Goal: Task Accomplishment & Management: Manage account settings

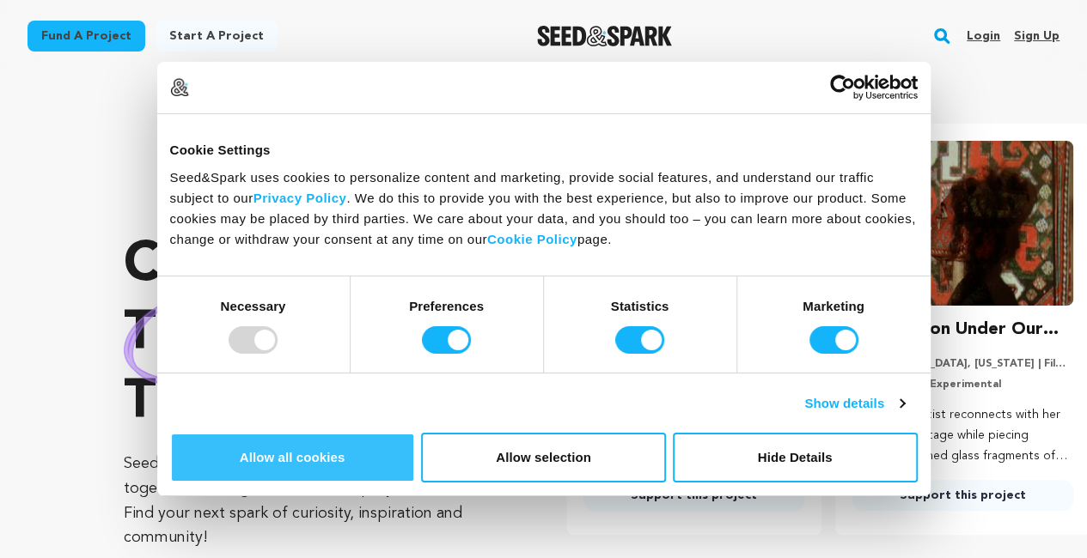
click at [415, 433] on button "Allow all cookies" at bounding box center [292, 458] width 245 height 50
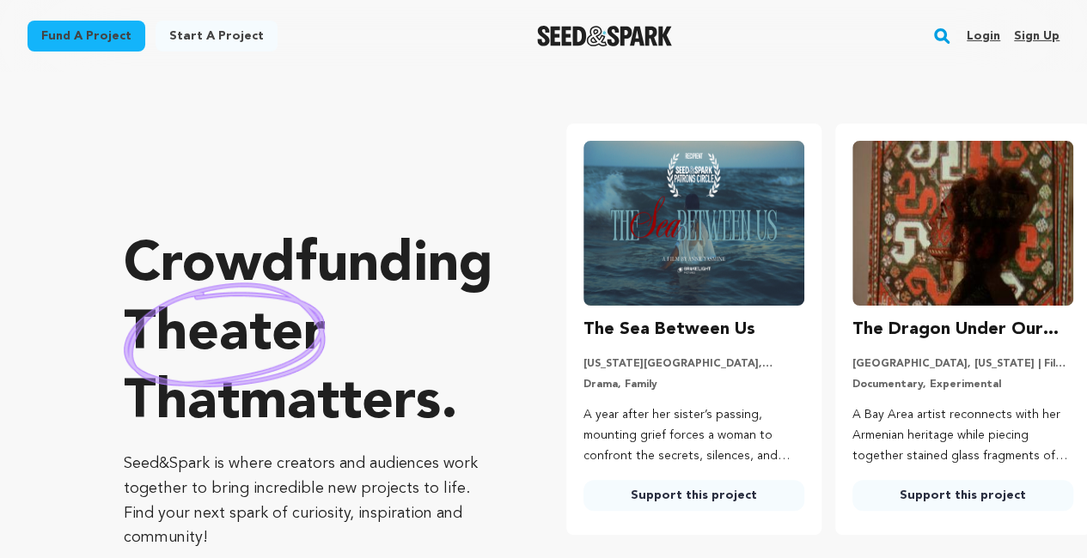
click at [1046, 39] on link "Sign up" at bounding box center [1037, 35] width 46 height 27
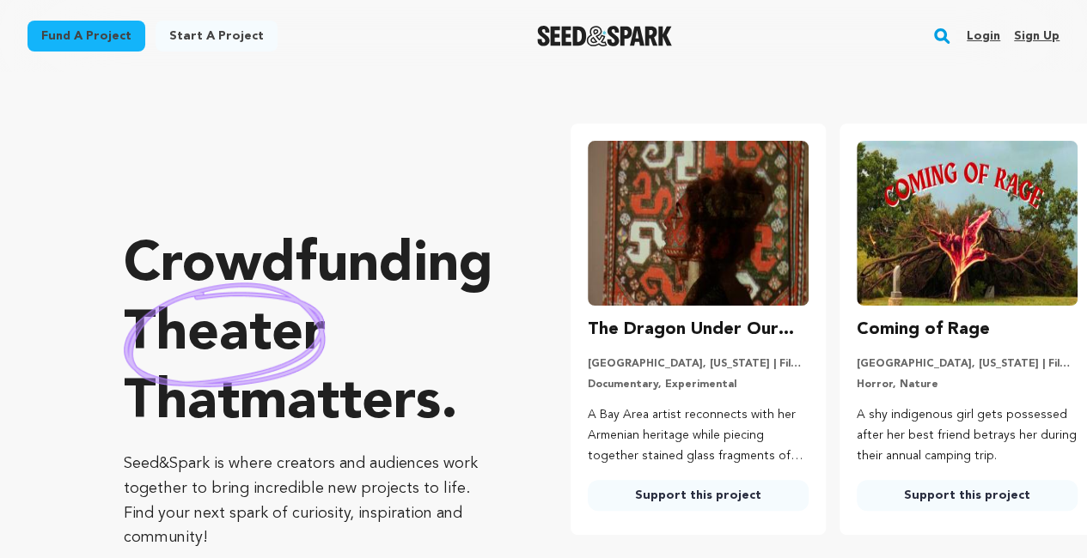
scroll to position [0, 283]
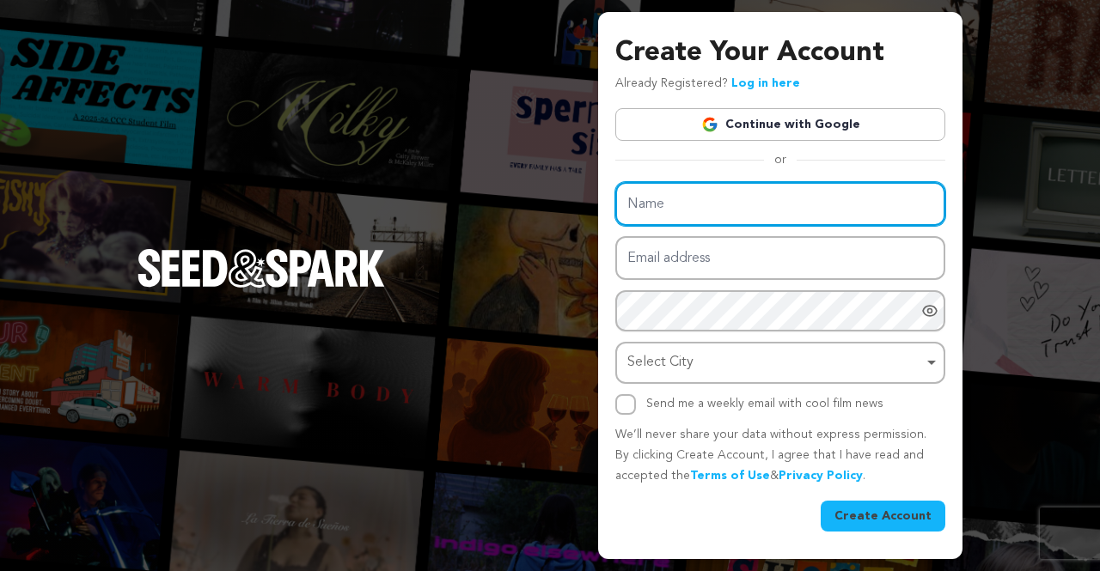
click at [692, 205] on input "Name" at bounding box center [780, 204] width 330 height 44
type input "Urologist Mount Elizabeth"
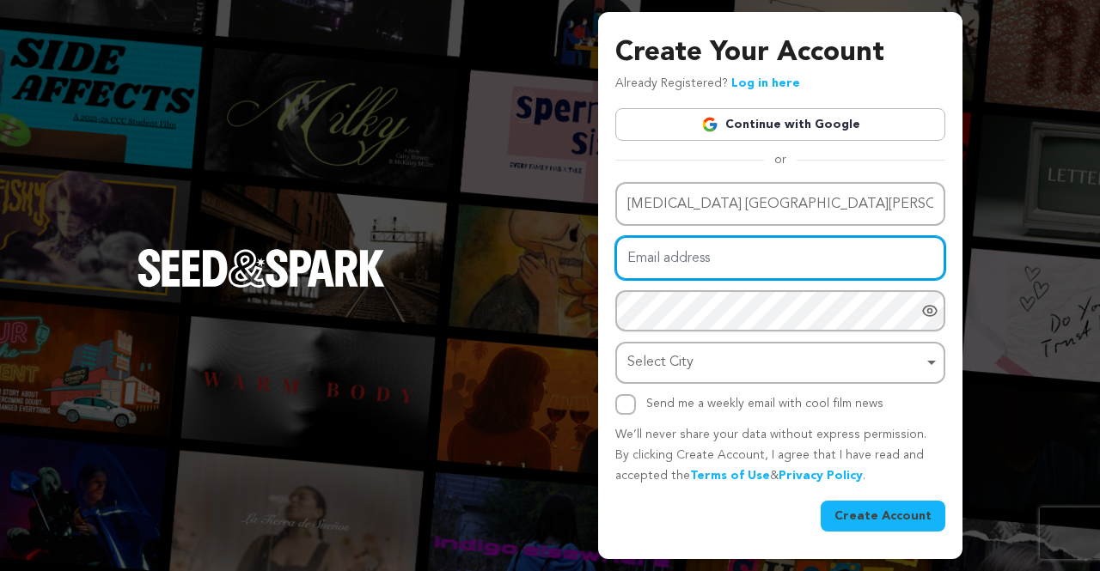
click at [730, 259] on input "Email address" at bounding box center [780, 258] width 330 height 44
type input "[EMAIL_ADDRESS][DOMAIN_NAME]"
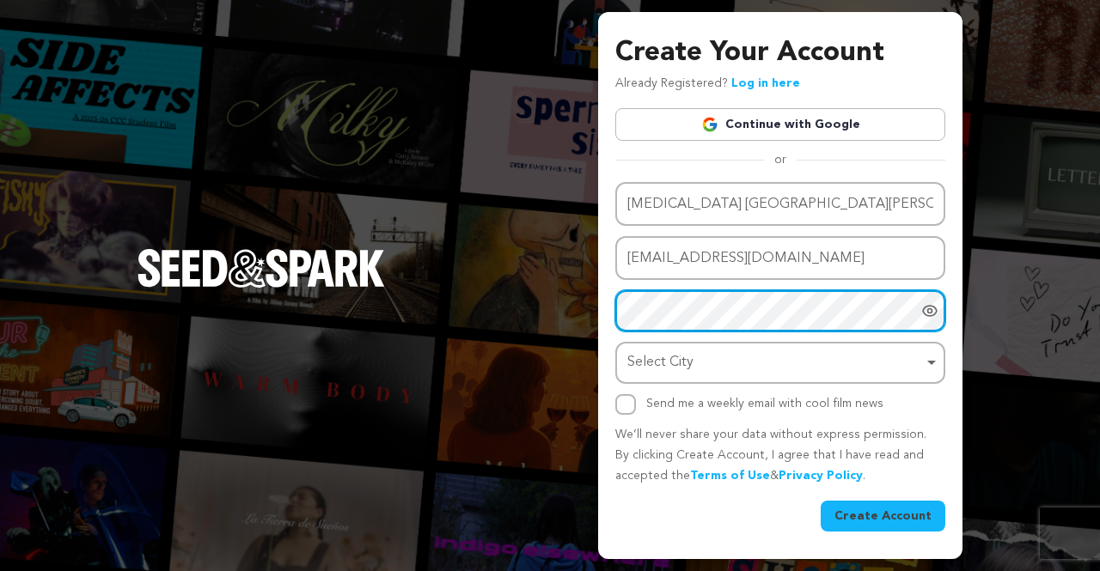
click at [681, 374] on div "Select City Remove item" at bounding box center [775, 363] width 296 height 25
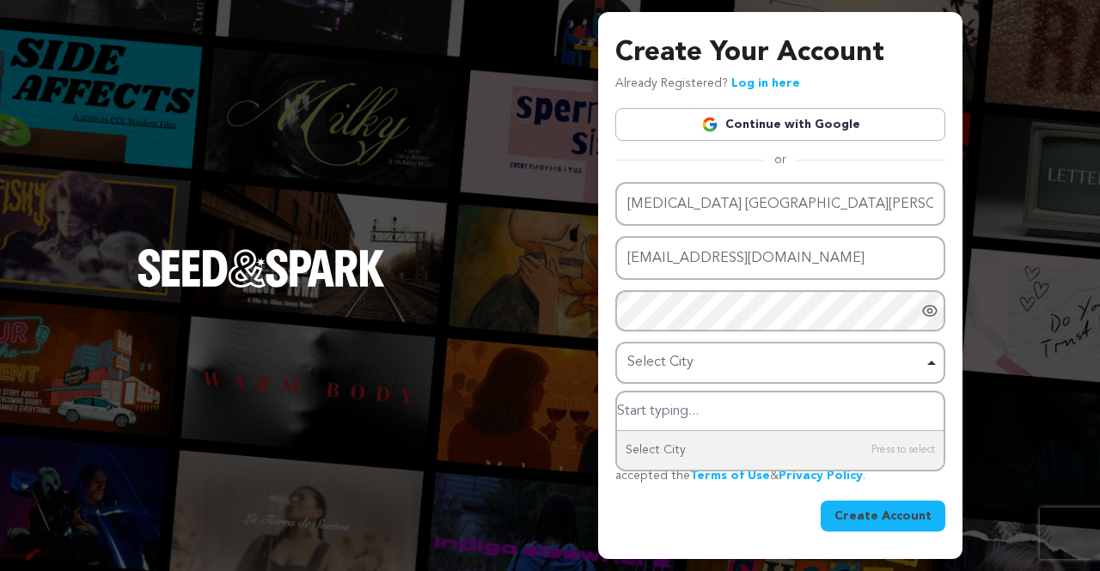
click at [679, 413] on input "Select City" at bounding box center [780, 412] width 326 height 39
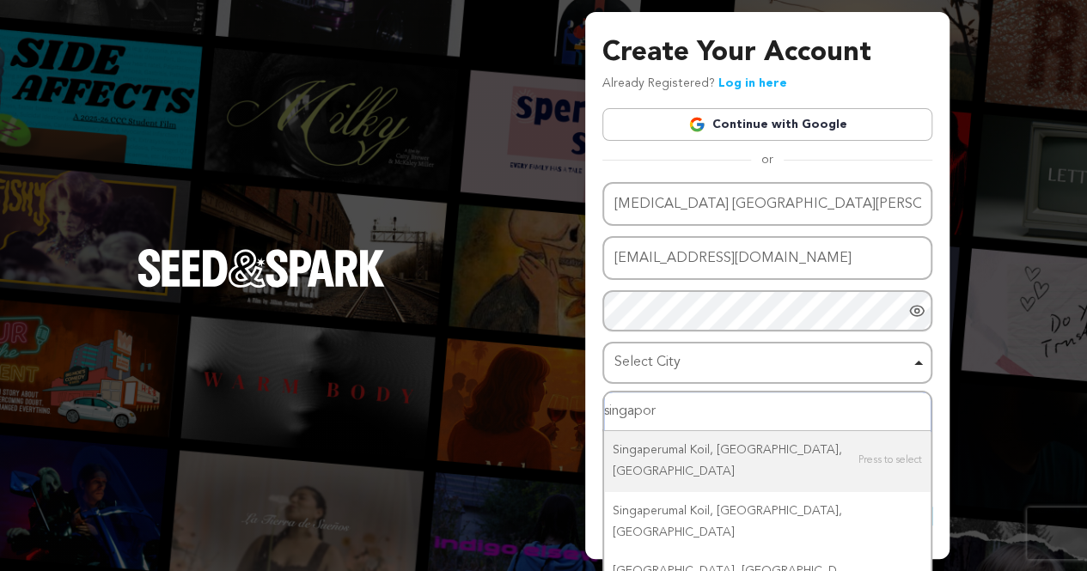
type input "singapore"
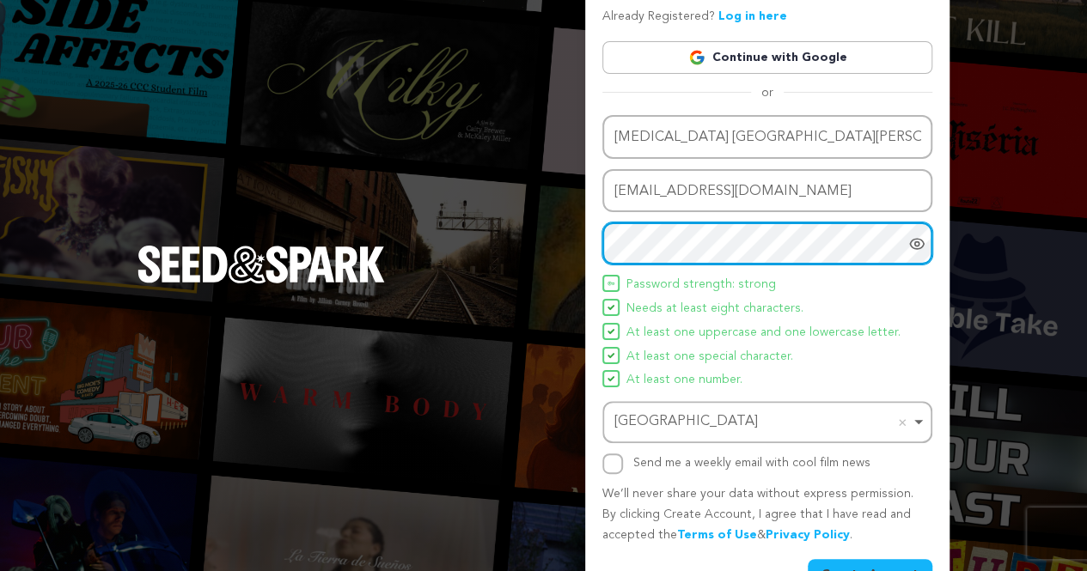
scroll to position [101, 0]
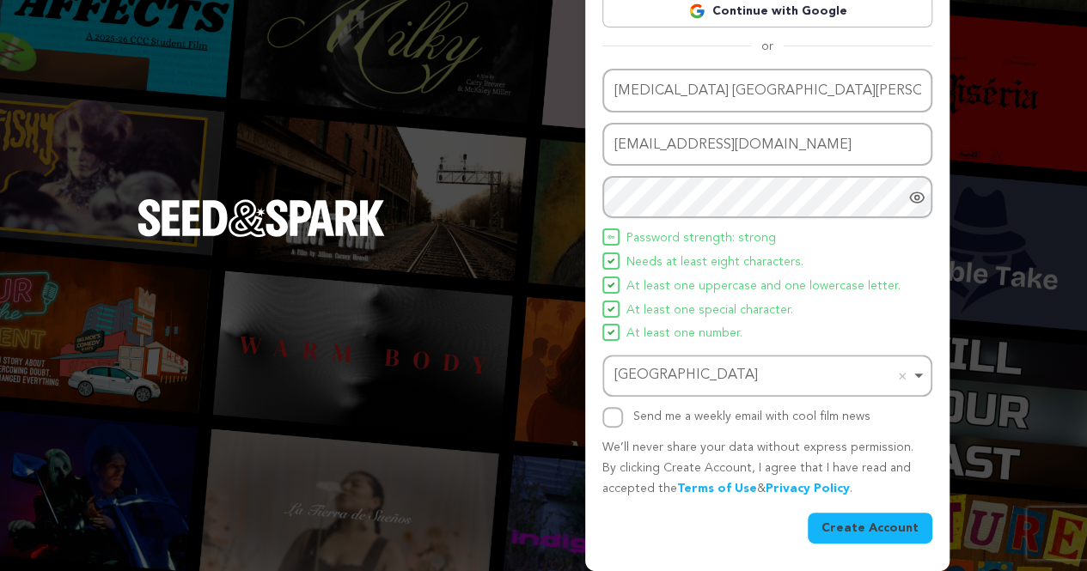
click at [641, 424] on div "Send me a weekly email with cool film news" at bounding box center [751, 417] width 237 height 21
click at [619, 417] on input "Send me a weekly email with cool film news" at bounding box center [612, 417] width 21 height 21
checkbox input "true"
click at [869, 534] on button "Create Account" at bounding box center [870, 528] width 125 height 31
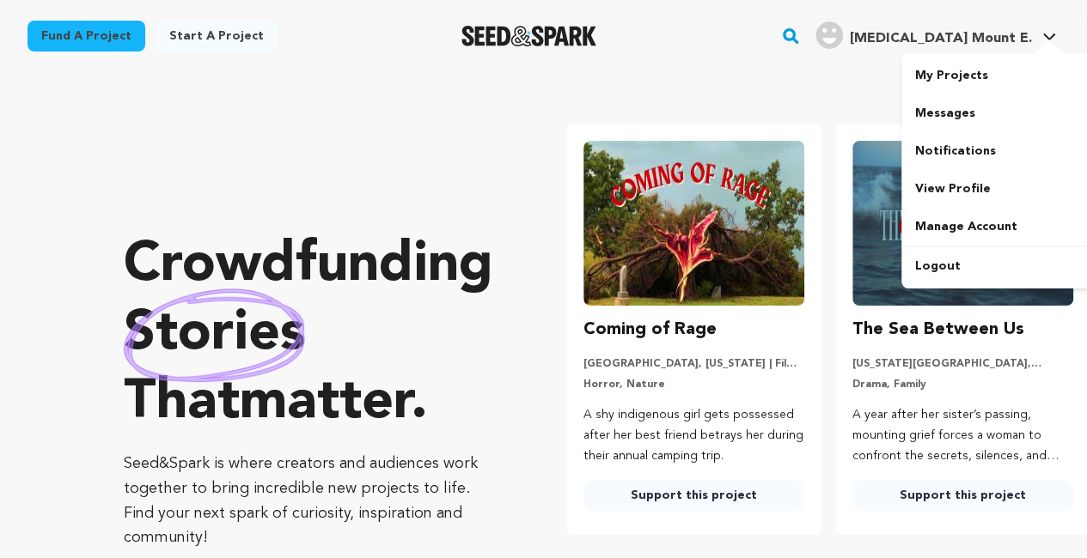
click at [953, 25] on div "Urologist Mount E." at bounding box center [923, 34] width 216 height 27
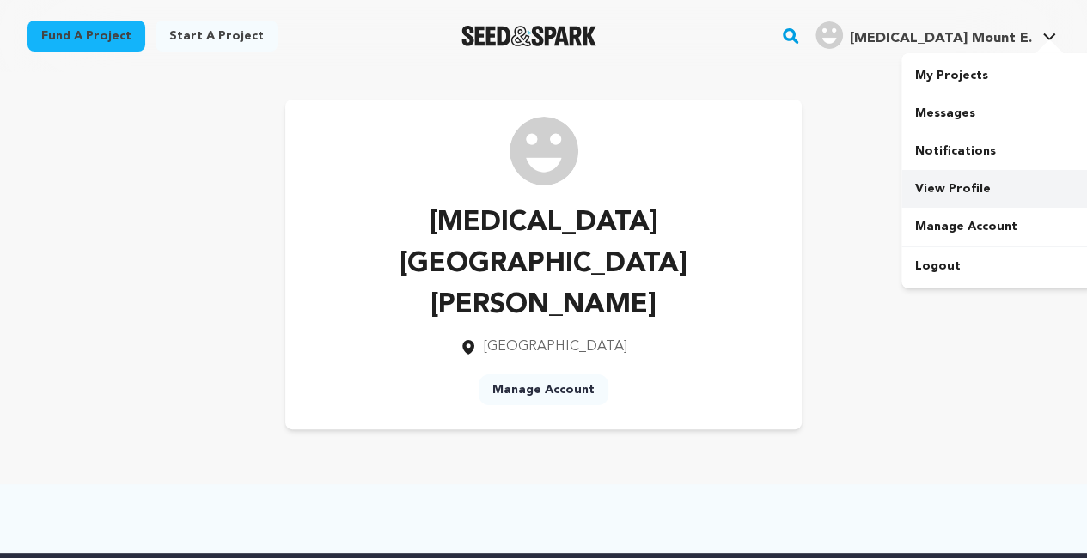
click at [966, 184] on link "View Profile" at bounding box center [997, 189] width 192 height 38
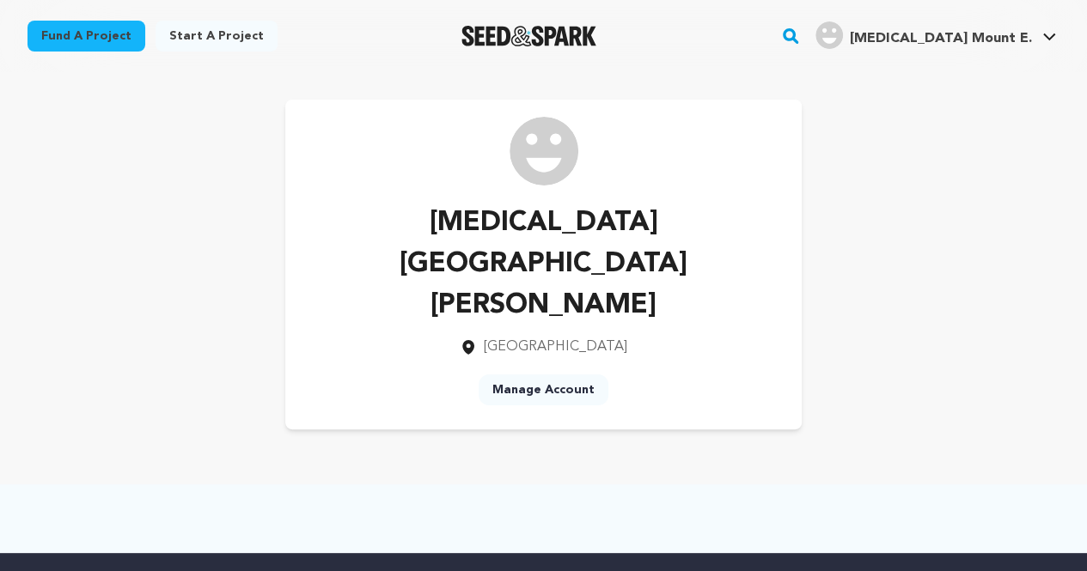
click at [577, 375] on link "Manage Account" at bounding box center [544, 390] width 130 height 31
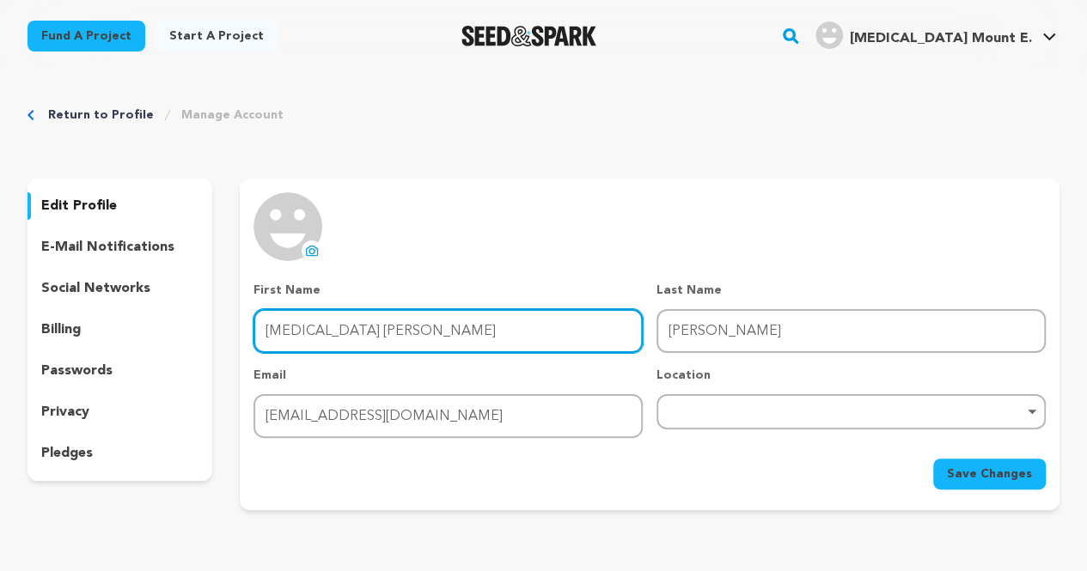
click at [438, 334] on input "Urologist Mount" at bounding box center [447, 331] width 389 height 44
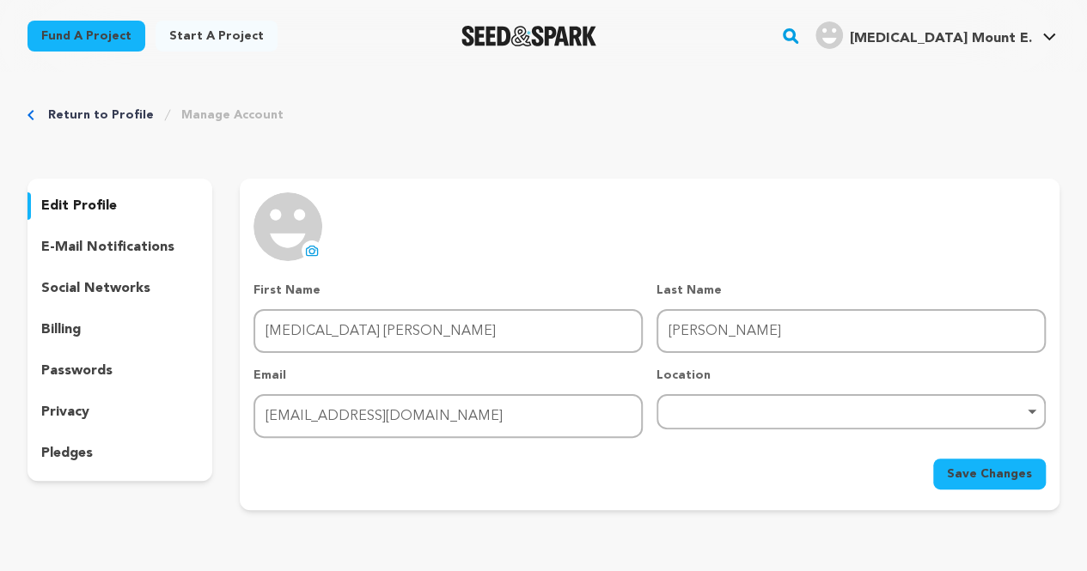
click at [436, 252] on div "uploading spinner upload profile image First Name First Name Urologist Mount La…" at bounding box center [649, 340] width 792 height 297
click at [787, 418] on div "Remove item" at bounding box center [850, 411] width 389 height 35
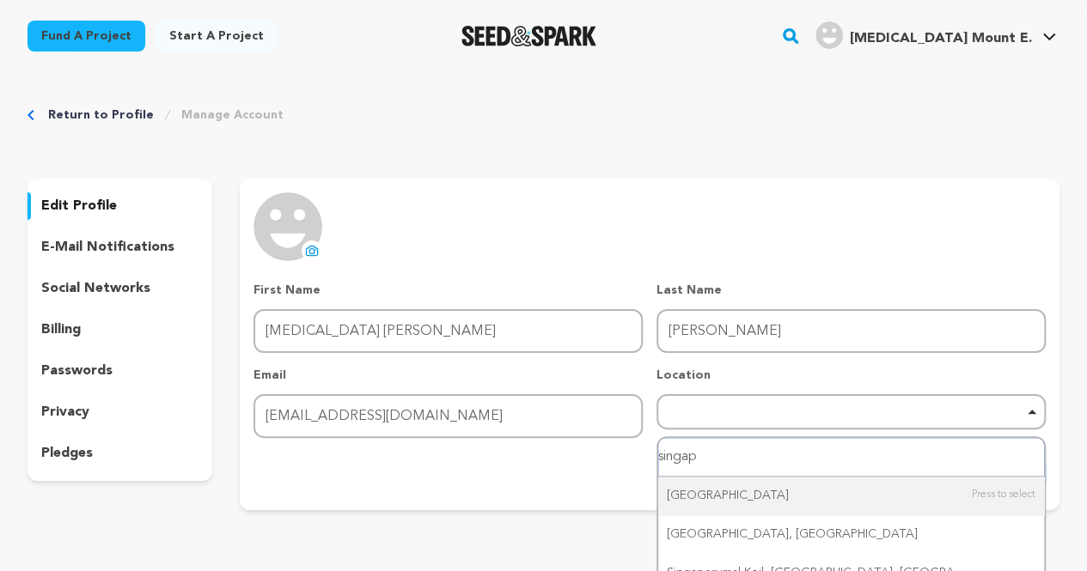
type input "singapo"
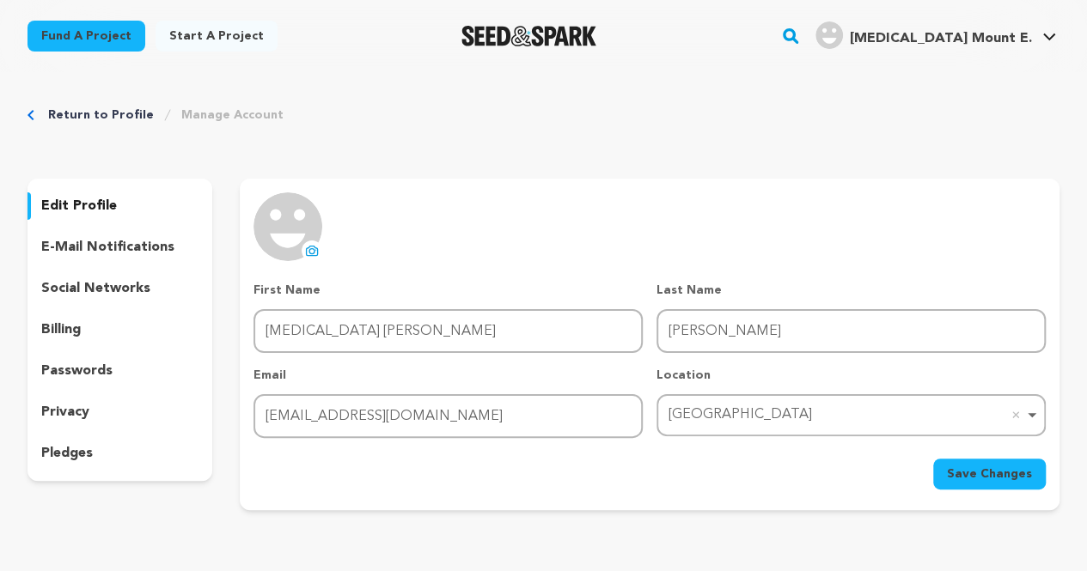
click at [981, 475] on span "Save Changes" at bounding box center [989, 474] width 85 height 17
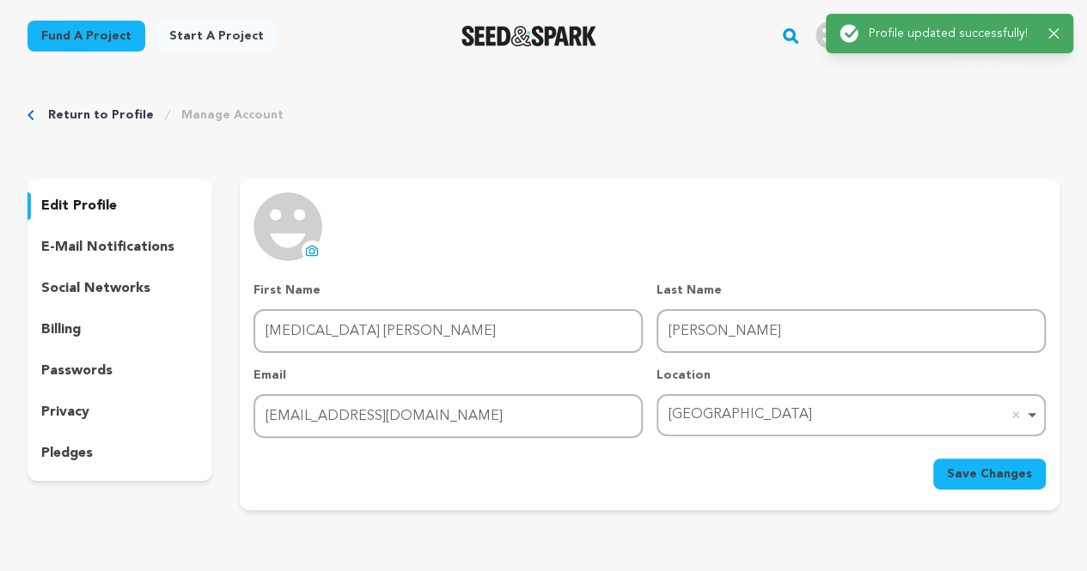
click at [97, 288] on p "social networks" at bounding box center [95, 288] width 109 height 21
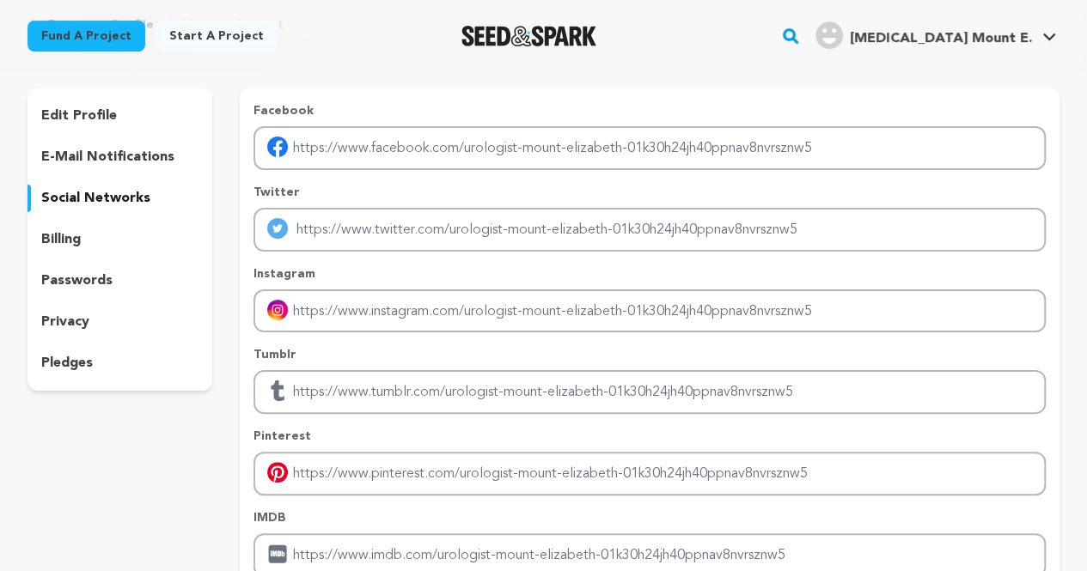
scroll to position [86, 0]
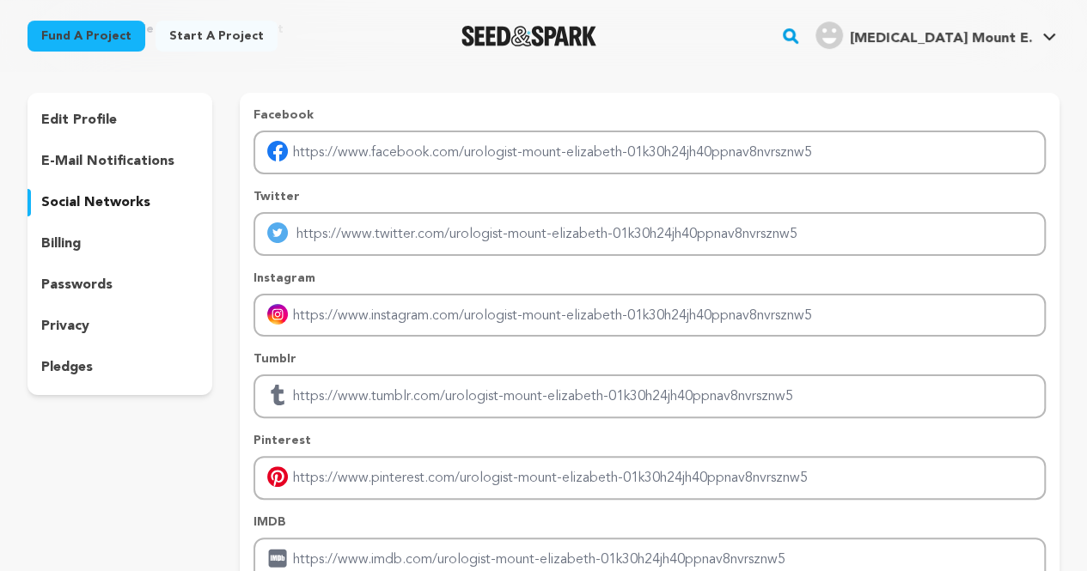
click at [54, 254] on div "billing" at bounding box center [119, 243] width 185 height 27
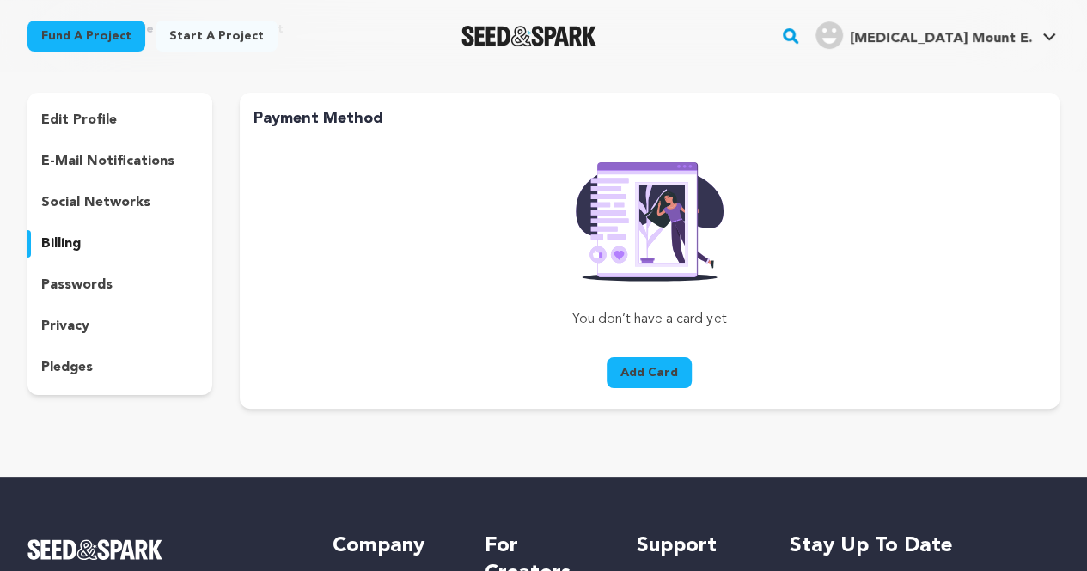
click at [75, 288] on p "passwords" at bounding box center [76, 285] width 71 height 21
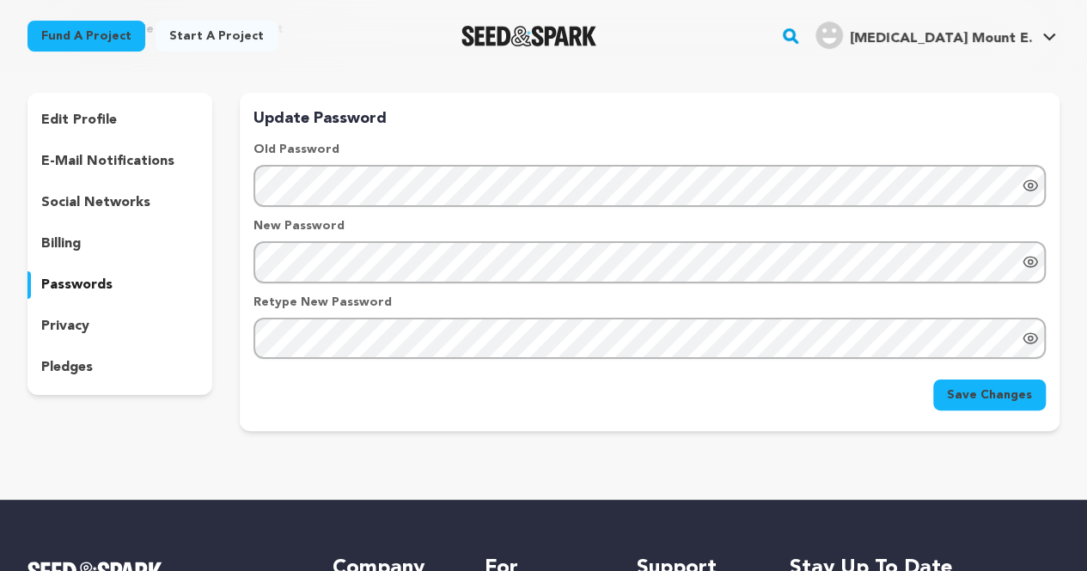
click at [90, 332] on div "privacy" at bounding box center [119, 326] width 185 height 27
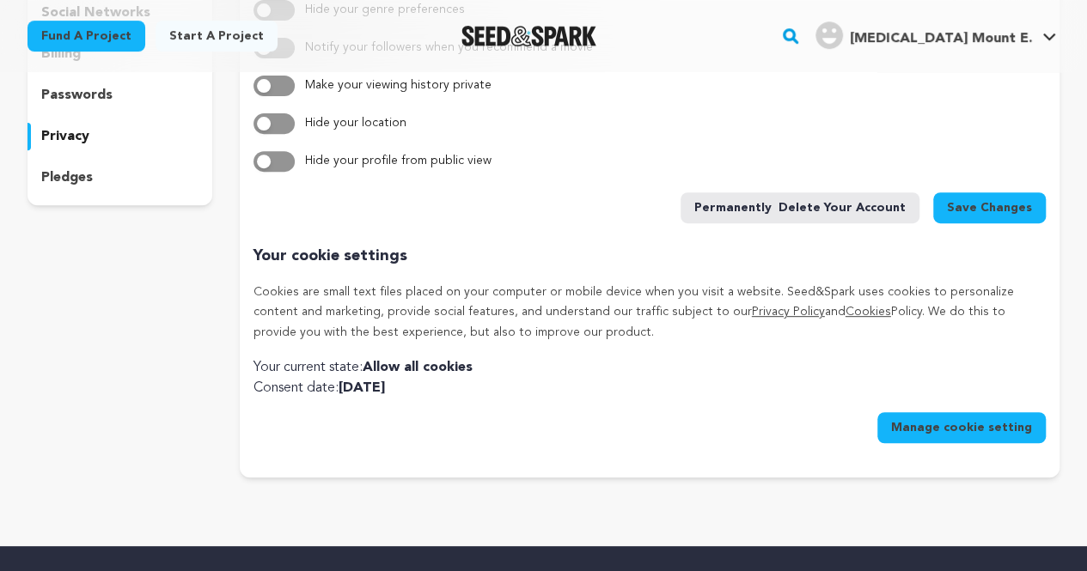
scroll to position [86, 0]
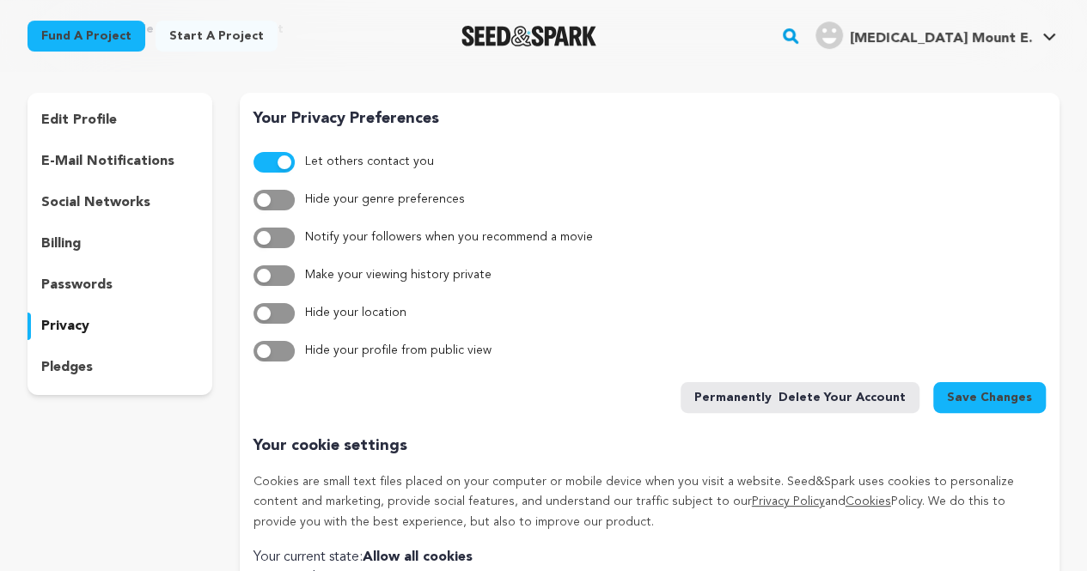
click at [84, 372] on p "pledges" at bounding box center [67, 367] width 52 height 21
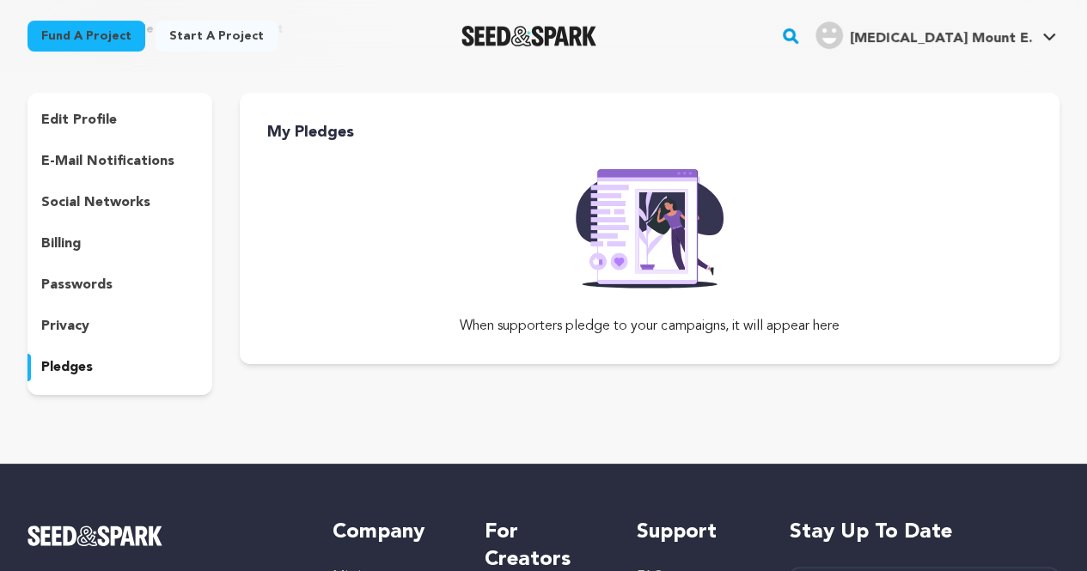
click at [57, 140] on div "edit profile e-mail notifications social networks billing passwords privacy ple…" at bounding box center [119, 244] width 185 height 302
click at [77, 119] on p "edit profile" at bounding box center [79, 120] width 76 height 21
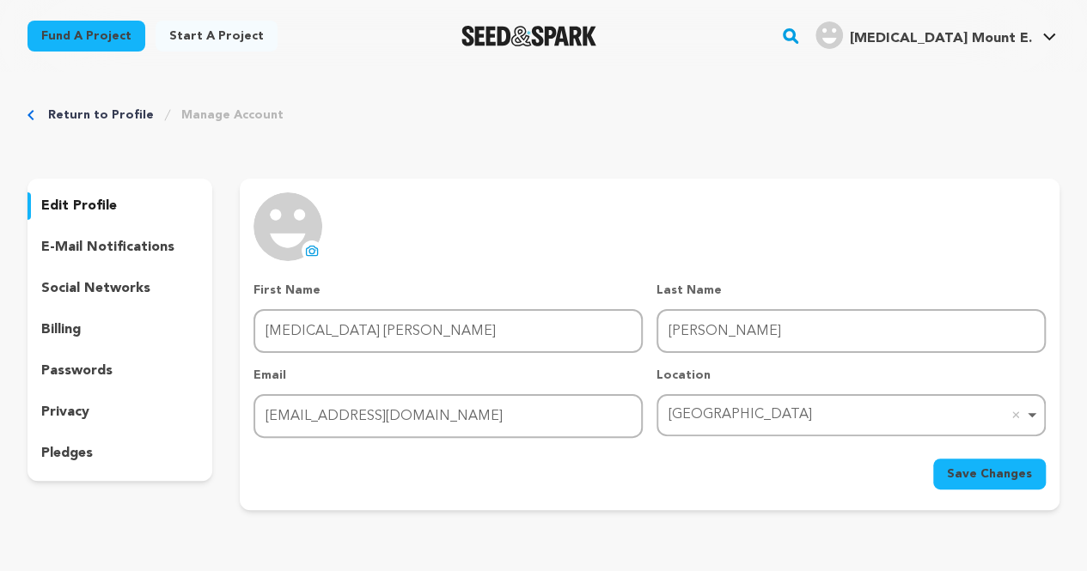
click at [966, 32] on span "[MEDICAL_DATA] Mount E." at bounding box center [941, 39] width 182 height 14
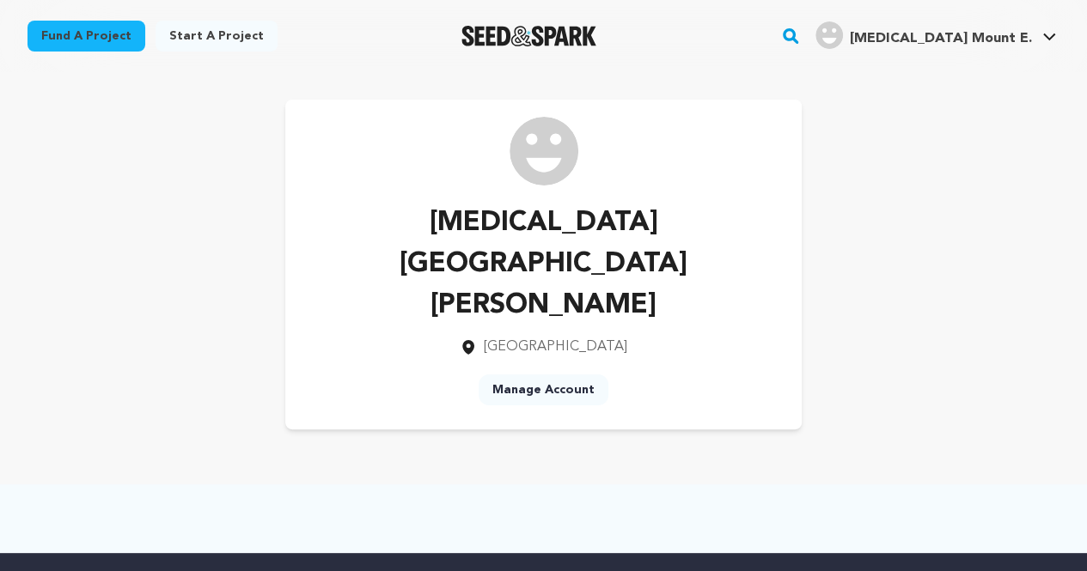
click at [553, 375] on link "Manage Account" at bounding box center [544, 390] width 130 height 31
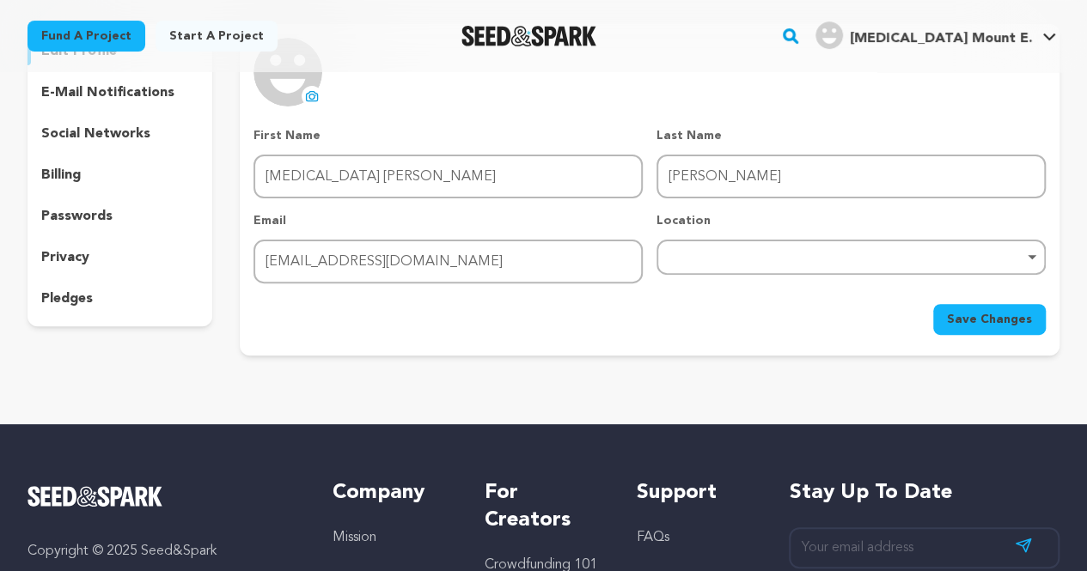
scroll to position [258, 0]
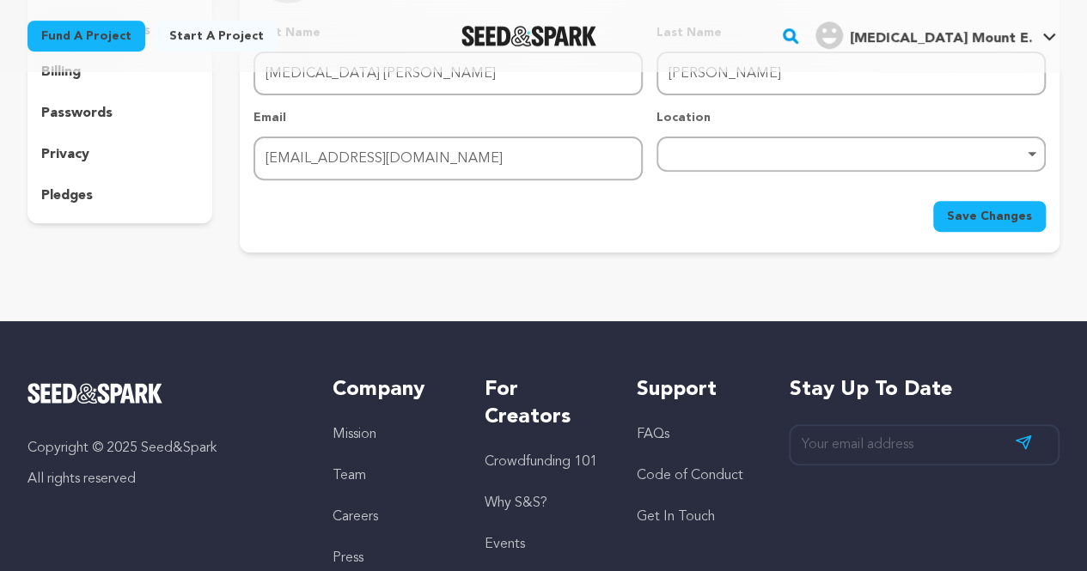
click at [222, 34] on link "Start a project" at bounding box center [217, 36] width 122 height 31
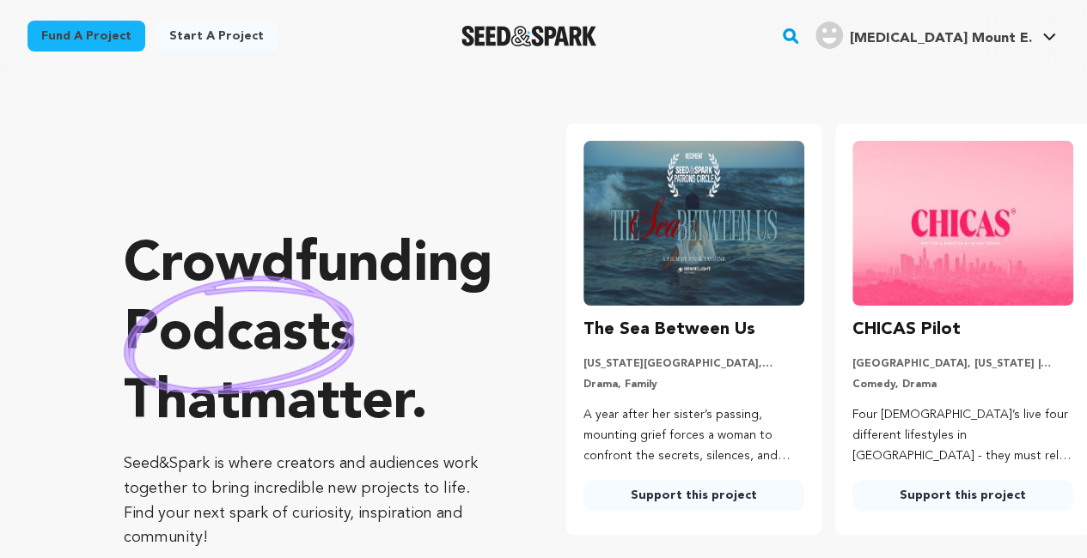
click at [978, 46] on span "[MEDICAL_DATA] Mount E." at bounding box center [941, 39] width 182 height 14
